Goal: Transaction & Acquisition: Subscribe to service/newsletter

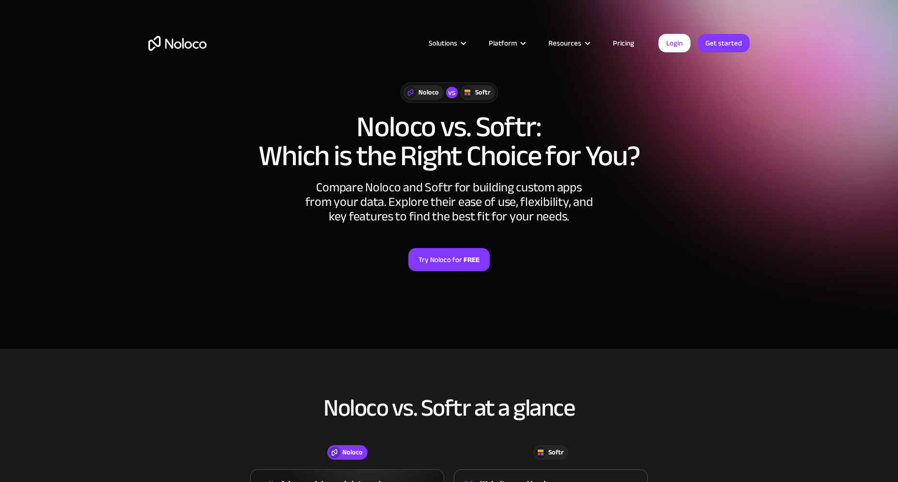
click at [629, 40] on link "Pricing" at bounding box center [624, 43] width 46 height 13
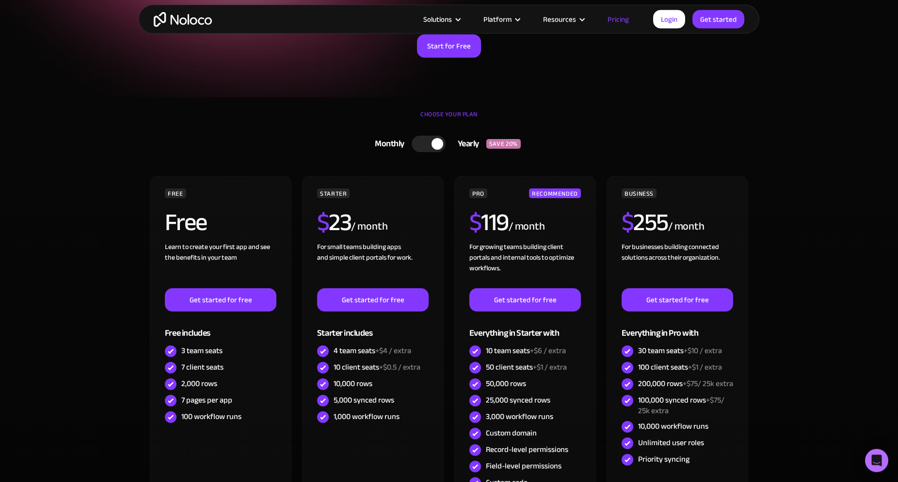
scroll to position [148, 0]
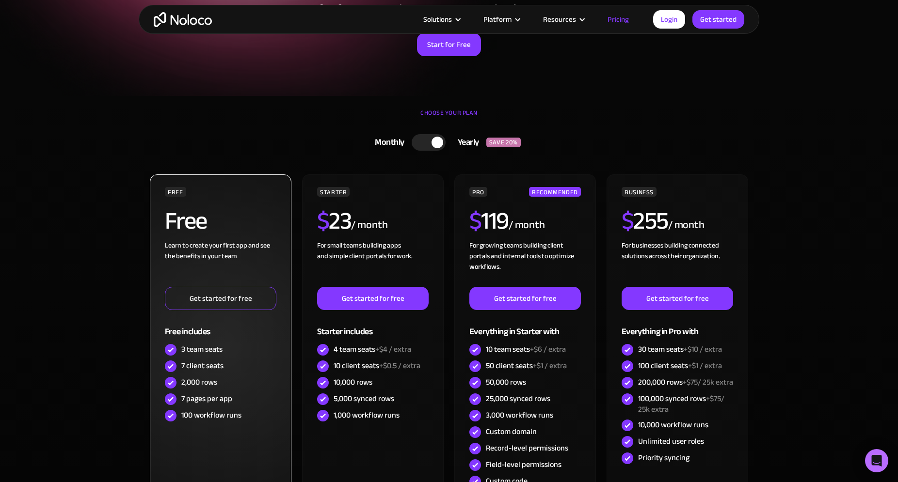
click at [223, 302] on link "Get started for free" at bounding box center [220, 298] width 111 height 23
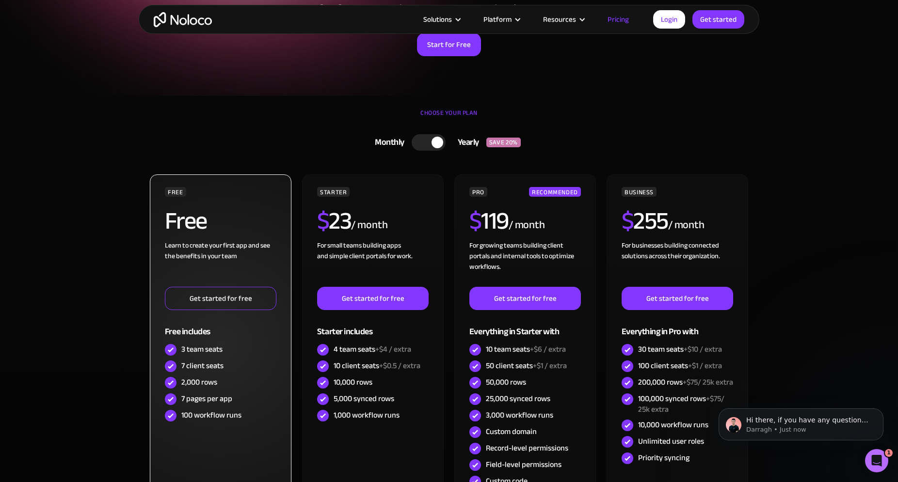
scroll to position [0, 0]
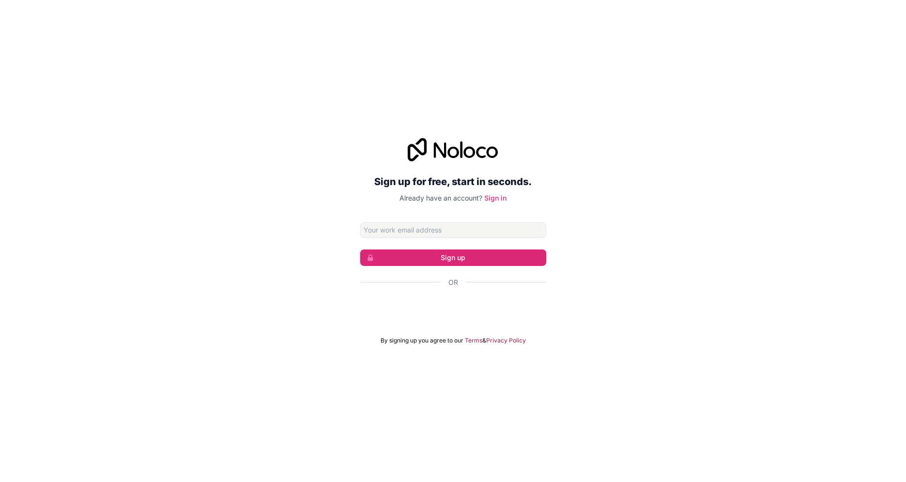
click at [434, 311] on div "Se connecter avec Google. S'ouvre dans un nouvel onglet." at bounding box center [453, 308] width 186 height 21
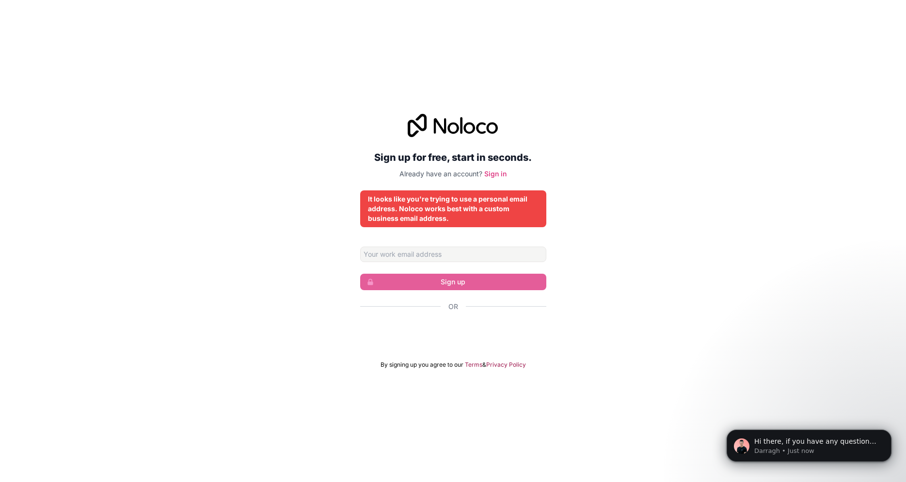
click at [478, 246] on div "Sign up for free, start in seconds. Already have an account? Sign in It looks l…" at bounding box center [453, 241] width 186 height 255
click at [449, 255] on input "Email address" at bounding box center [453, 255] width 186 height 16
click at [451, 238] on div "Sign up for free, start in seconds. Already have an account? Sign in It looks l…" at bounding box center [453, 241] width 186 height 255
click at [437, 258] on input "Email address" at bounding box center [453, 255] width 186 height 16
type input "[PERSON_NAME][EMAIL_ADDRESS][PERSON_NAME][DOMAIN_NAME]"
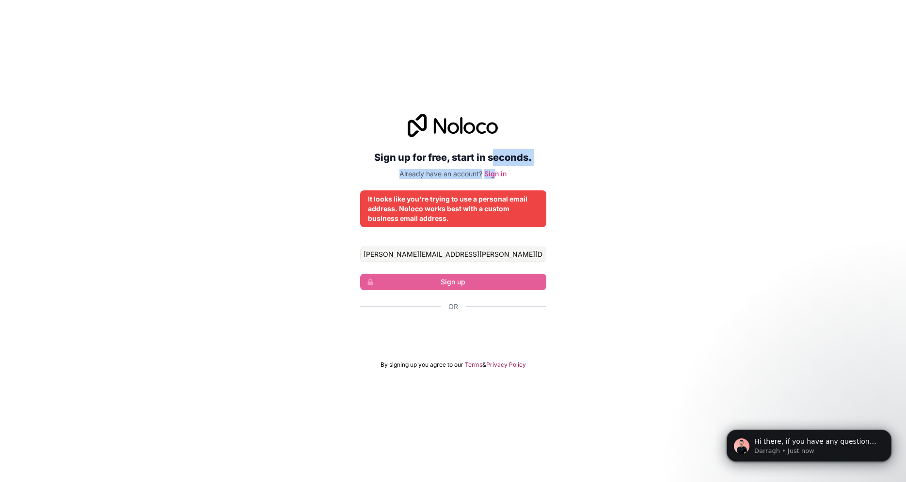
click at [496, 167] on div "Sign up for free, start in seconds. Already have an account? Sign in" at bounding box center [453, 146] width 186 height 65
click at [499, 174] on link "Sign in" at bounding box center [495, 174] width 22 height 8
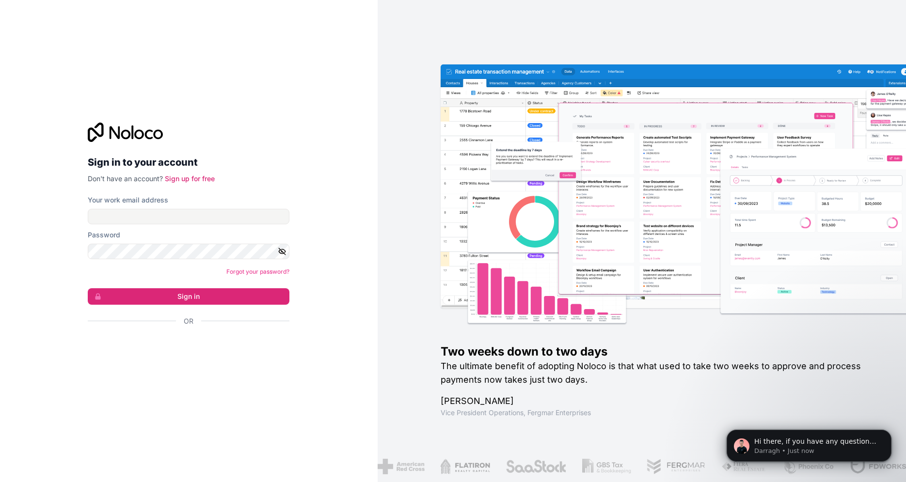
click at [191, 174] on p "Don't have an account? Sign up for free" at bounding box center [189, 179] width 202 height 10
click at [191, 176] on link "Sign up for free" at bounding box center [190, 178] width 50 height 8
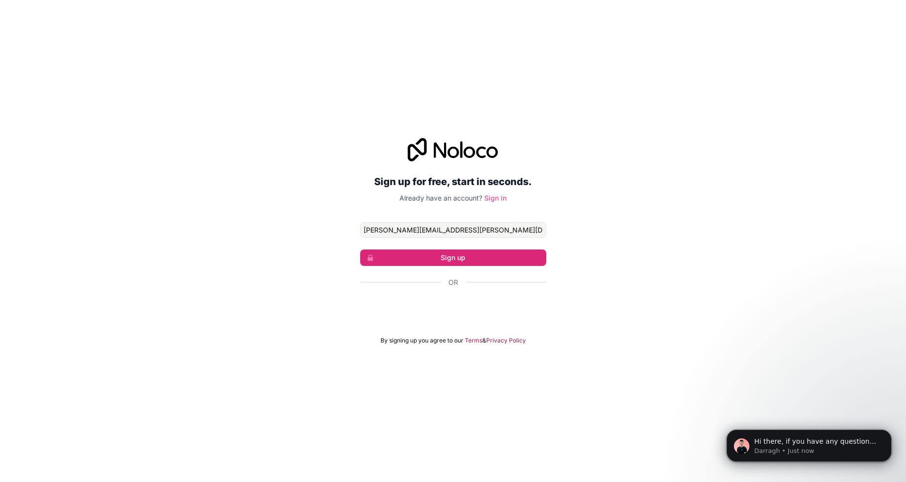
type input "[PERSON_NAME][EMAIL_ADDRESS][PERSON_NAME][DOMAIN_NAME]"
click at [498, 197] on link "Sign in" at bounding box center [495, 198] width 22 height 8
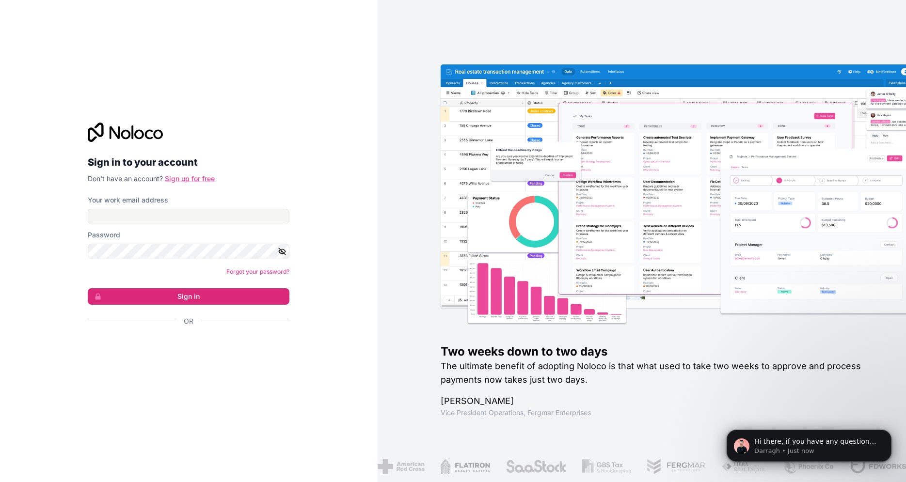
click at [174, 180] on link "Sign up for free" at bounding box center [190, 178] width 50 height 8
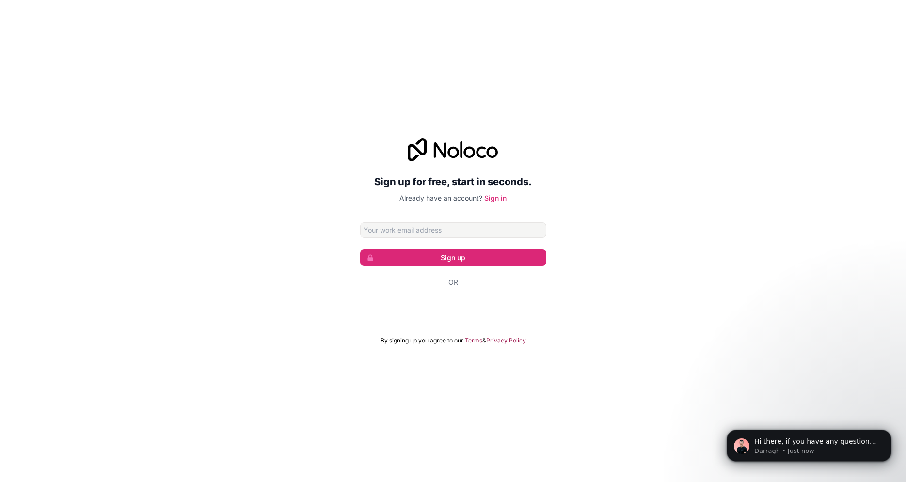
click at [413, 214] on div "Sign up for free, start in seconds. Already have an account? Sign in Sign up Or…" at bounding box center [453, 241] width 186 height 206
drag, startPoint x: 417, startPoint y: 199, endPoint x: 477, endPoint y: 200, distance: 60.1
click at [477, 200] on span "Already have an account?" at bounding box center [440, 198] width 83 height 8
drag, startPoint x: 482, startPoint y: 197, endPoint x: 374, endPoint y: 180, distance: 109.3
click at [374, 180] on div "Sign up for free, start in seconds. Already have an account? Sign in" at bounding box center [453, 170] width 186 height 65
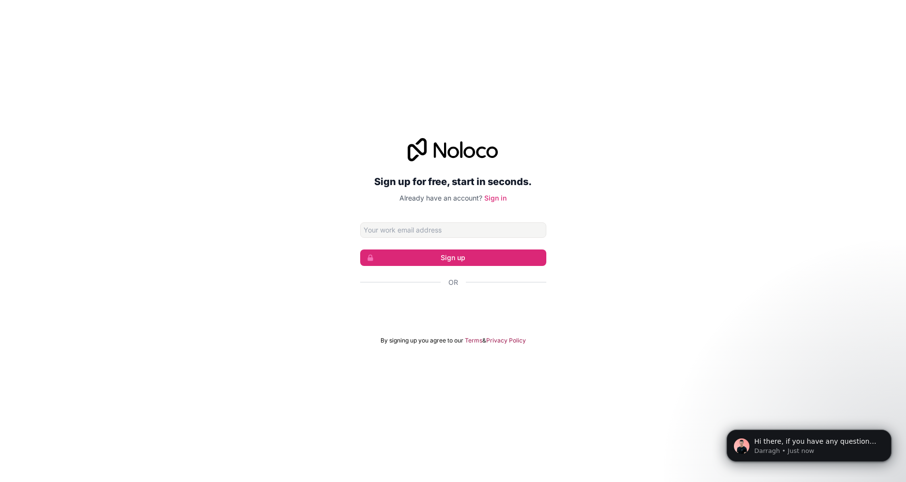
click at [374, 180] on h2 "Sign up for free, start in seconds." at bounding box center [453, 181] width 186 height 17
click at [379, 233] on input "Email address" at bounding box center [453, 230] width 186 height 16
type input "[PERSON_NAME][EMAIL_ADDRESS][PERSON_NAME][DOMAIN_NAME]"
click button "Sign up" at bounding box center [453, 258] width 186 height 16
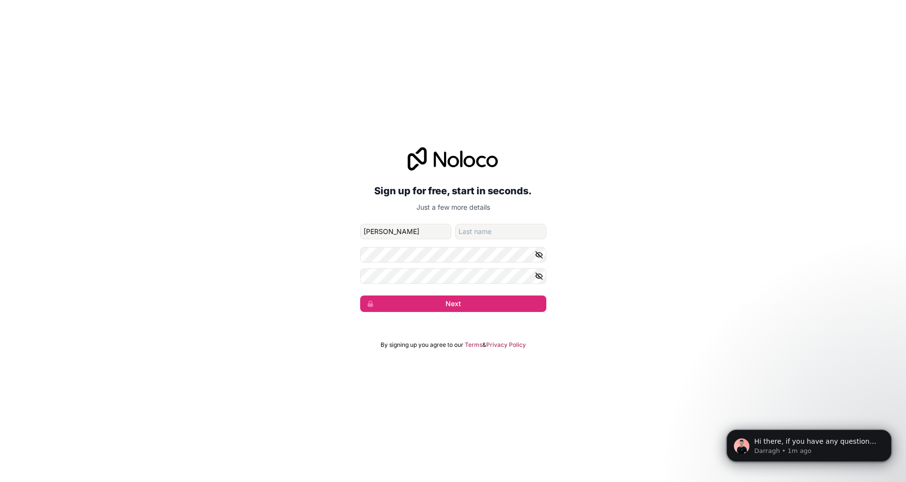
type input "[PERSON_NAME]"
click at [360, 296] on button "Next" at bounding box center [453, 304] width 186 height 16
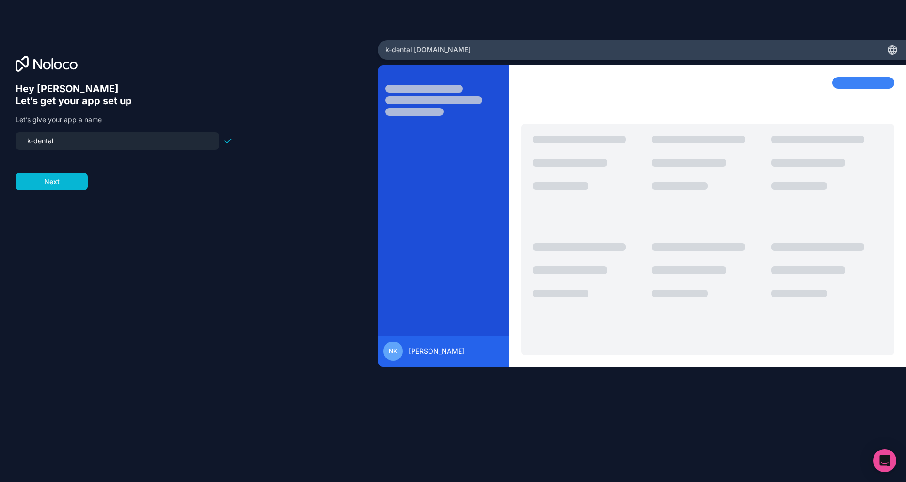
click at [35, 140] on input "k-dental" at bounding box center [117, 141] width 192 height 14
click at [72, 140] on input "kdental" at bounding box center [117, 141] width 192 height 14
click at [27, 142] on input "kdental" at bounding box center [117, 141] width 192 height 14
type input "kdental-akademy"
click at [37, 186] on button "Next" at bounding box center [52, 181] width 72 height 17
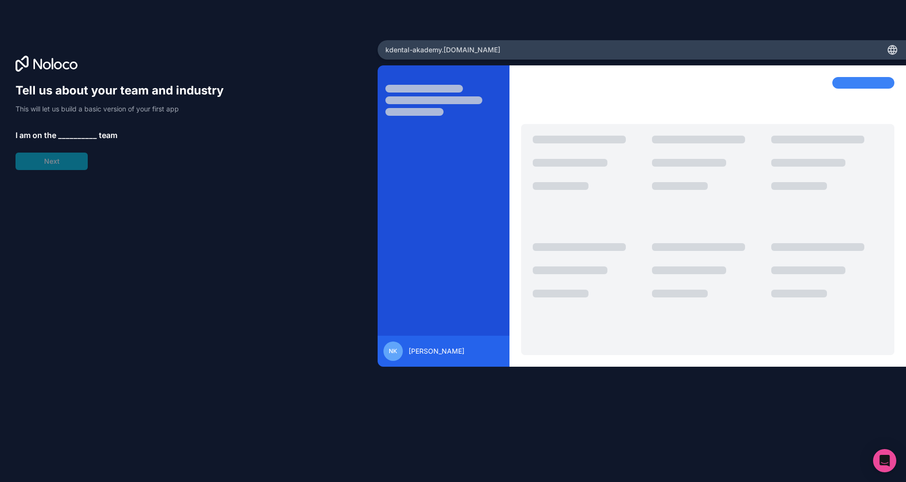
click at [72, 133] on span "__________" at bounding box center [77, 135] width 39 height 12
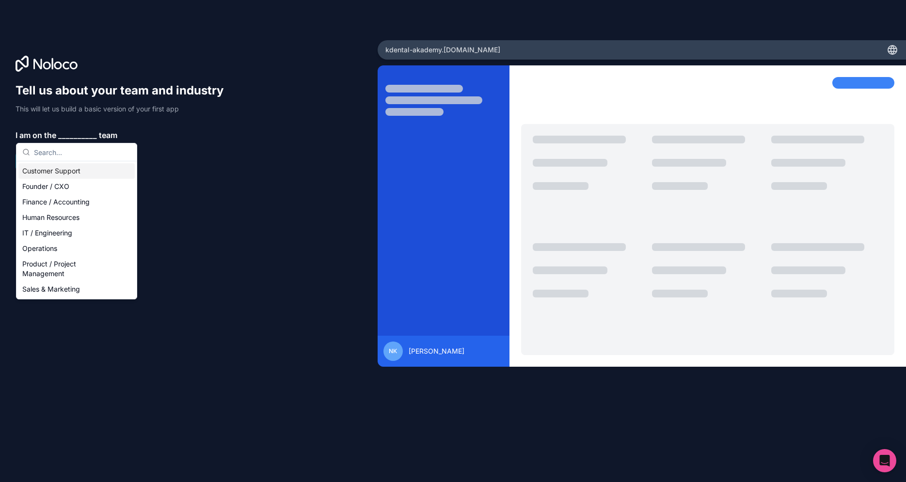
click at [154, 132] on p "I am on the __________ team" at bounding box center [124, 135] width 217 height 12
